Goal: Task Accomplishment & Management: Use online tool/utility

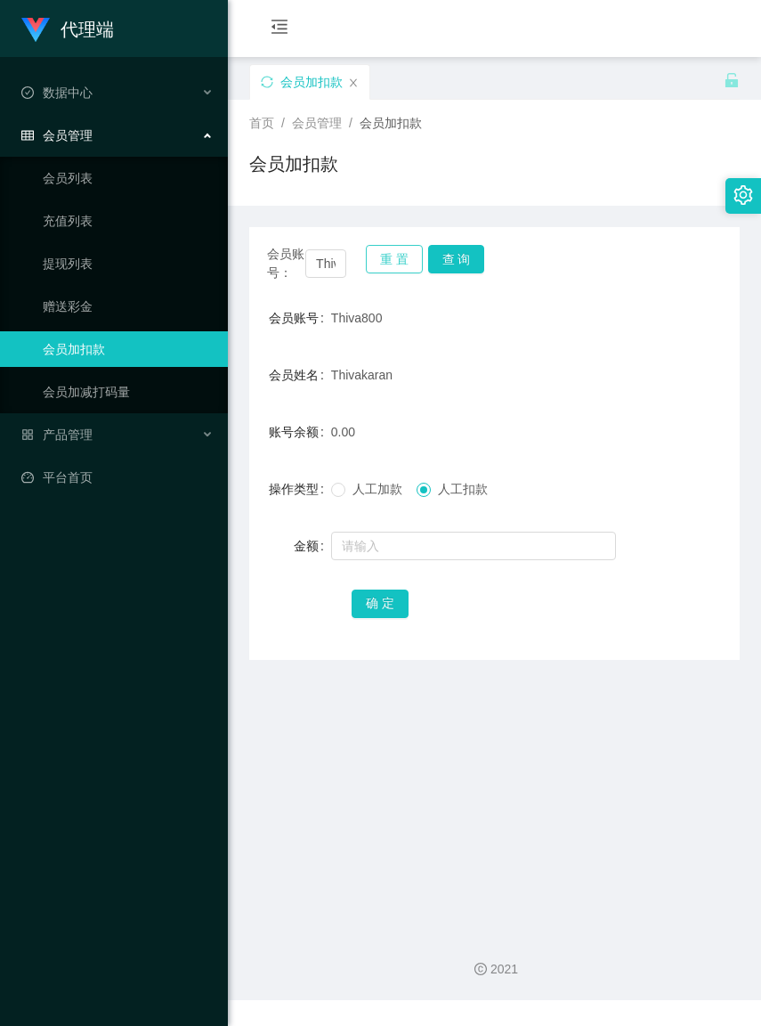
click at [378, 264] on button "重 置" at bounding box center [394, 259] width 57 height 28
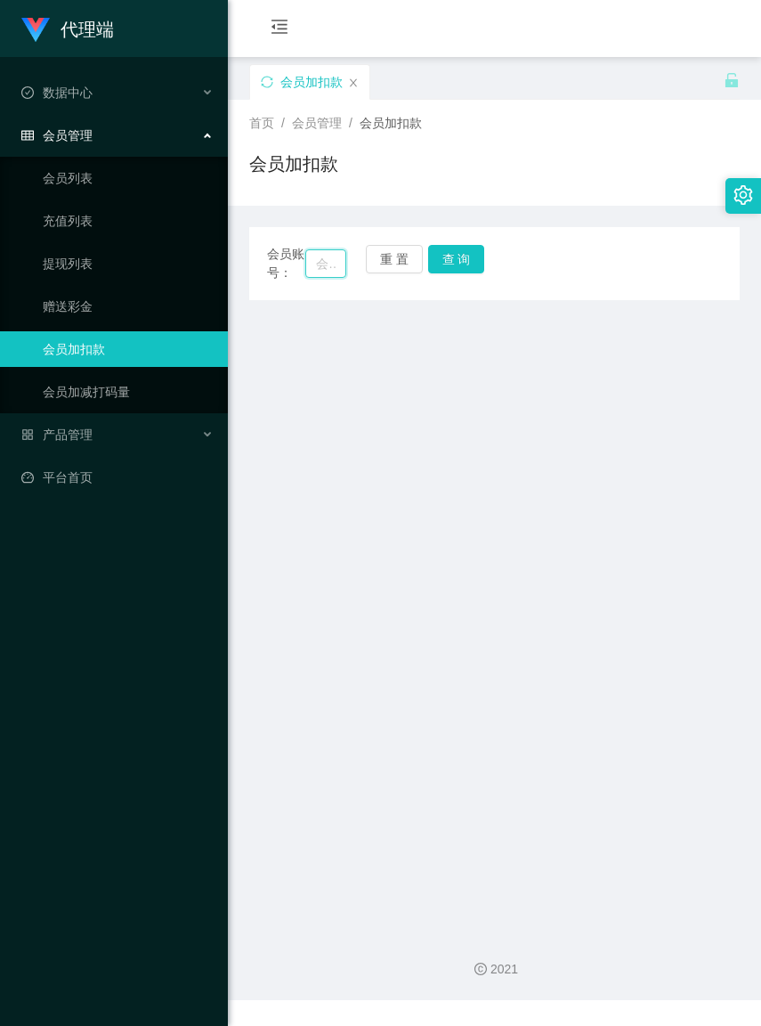
click at [312, 272] on input "text" at bounding box center [325, 263] width 40 height 28
click at [310, 272] on input "text" at bounding box center [325, 263] width 40 height 28
paste input "geoffreyKiu90"
type input "geoffreyKiu90"
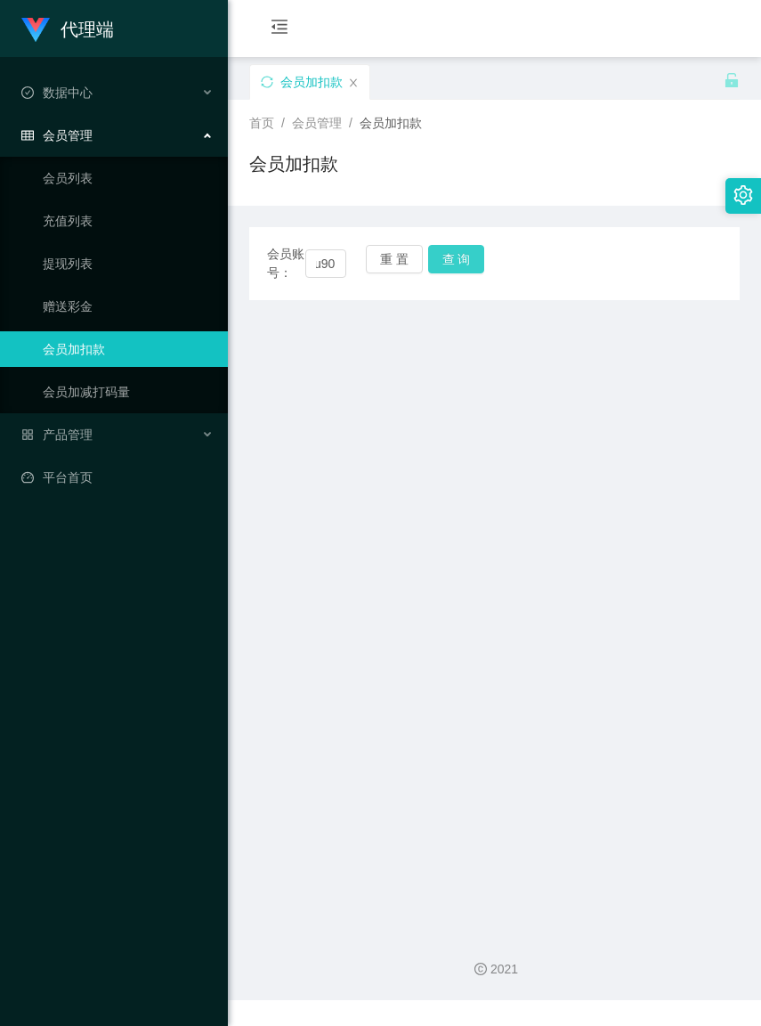
click at [450, 260] on button "查 询" at bounding box center [456, 259] width 57 height 28
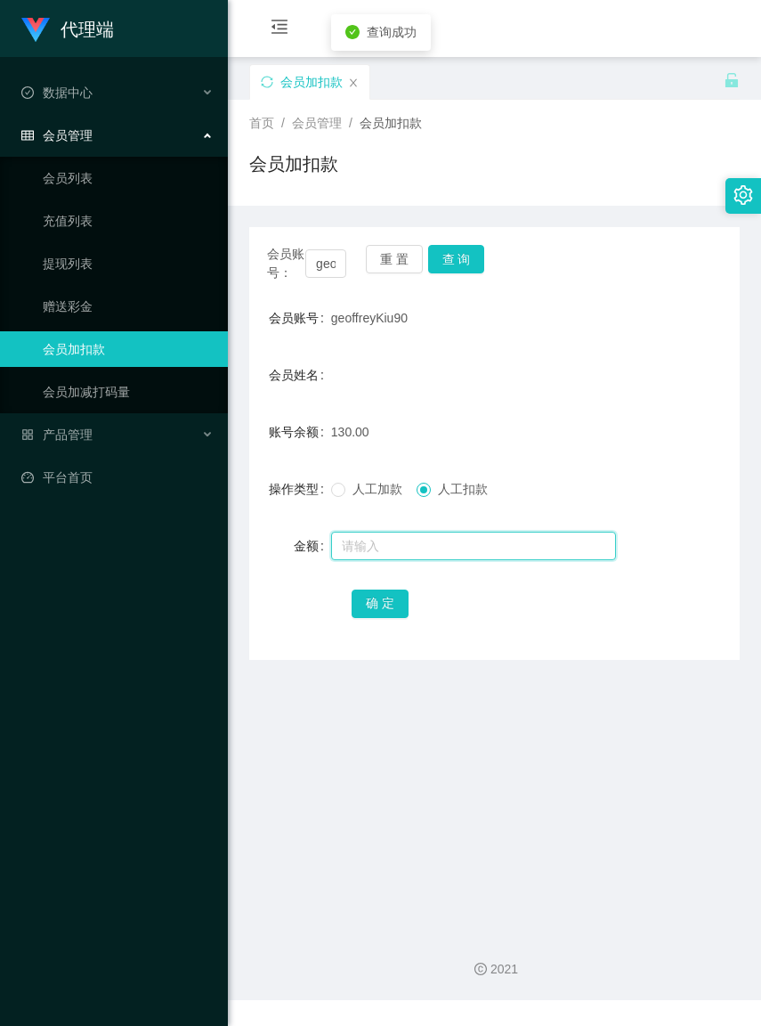
click at [433, 557] on input "text" at bounding box center [473, 546] width 285 height 28
type input "130"
click at [386, 618] on button "确 定" at bounding box center [380, 603] width 57 height 28
